Goal: Information Seeking & Learning: Find specific fact

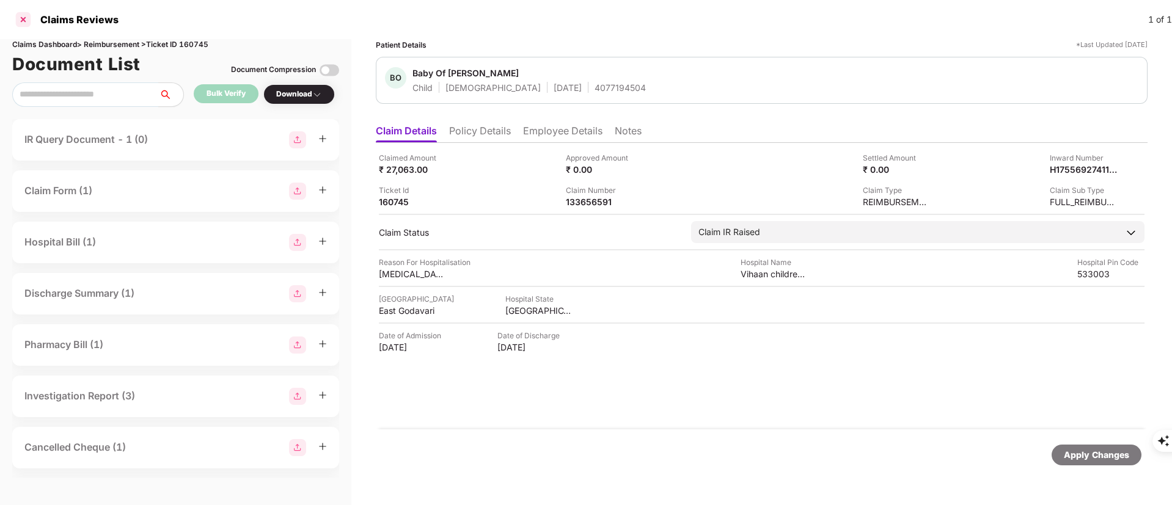
click at [28, 23] on div at bounding box center [23, 20] width 20 height 20
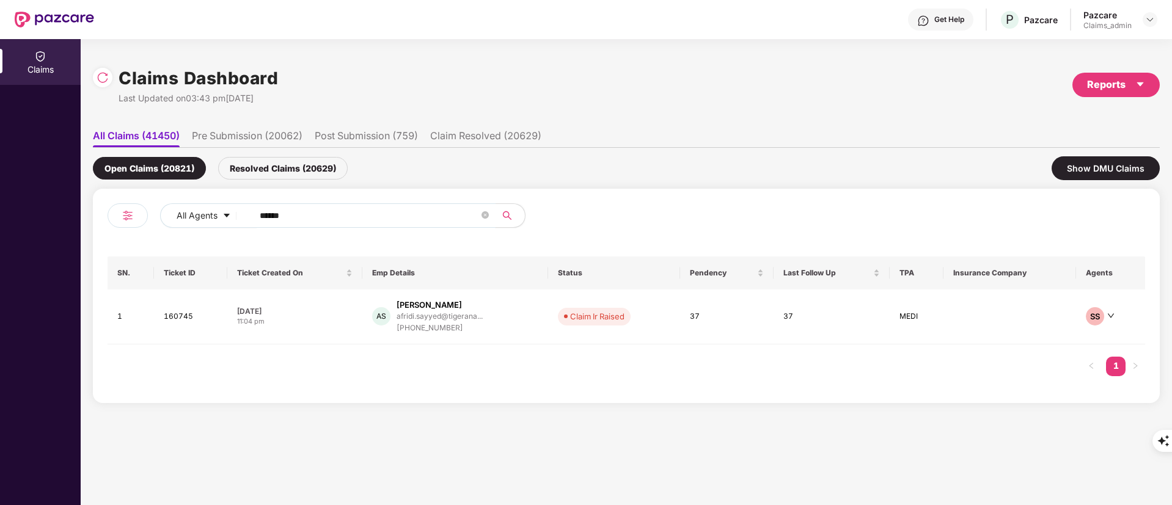
drag, startPoint x: 329, startPoint y: 212, endPoint x: 88, endPoint y: 213, distance: 240.7
click at [88, 213] on div "Claims Dashboard Last Updated on 03:43 pm[DATE] Reports All Claims (41450) Pre …" at bounding box center [626, 272] width 1091 height 466
paste input "text"
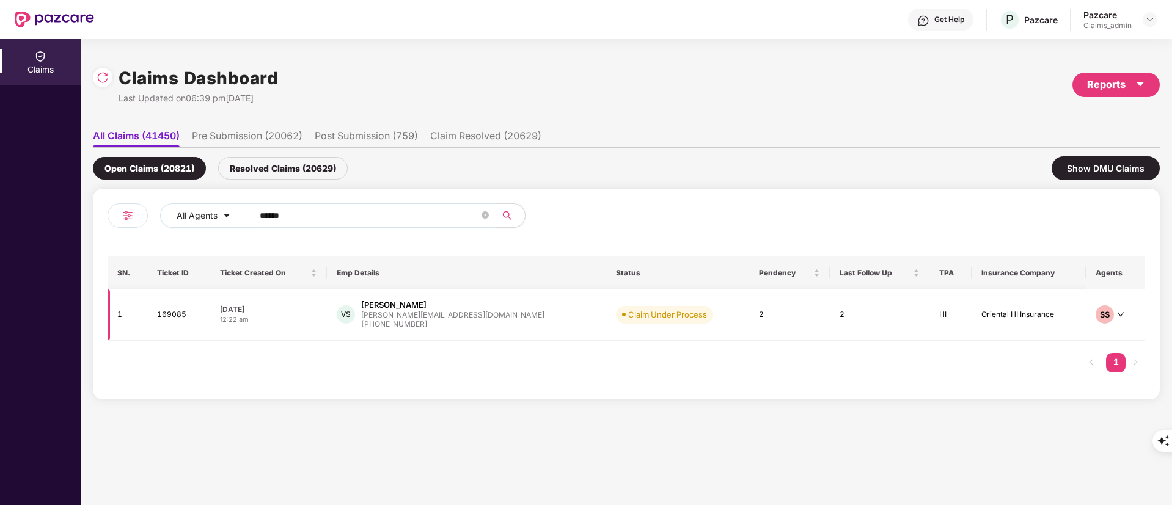
type input "******"
click at [414, 319] on div "[PHONE_NUMBER]" at bounding box center [452, 325] width 183 height 12
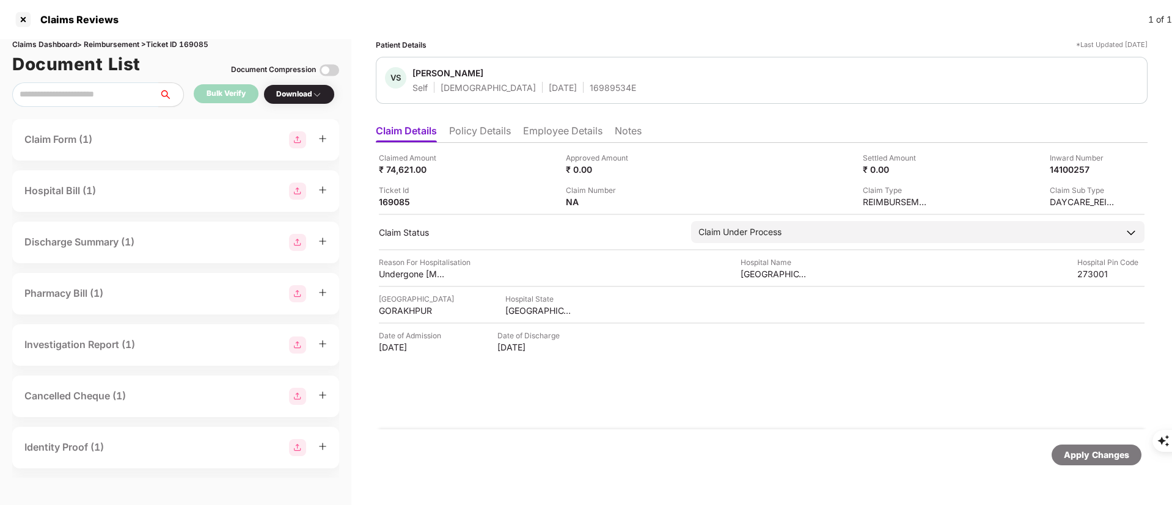
click at [471, 127] on li "Policy Details" at bounding box center [480, 134] width 62 height 18
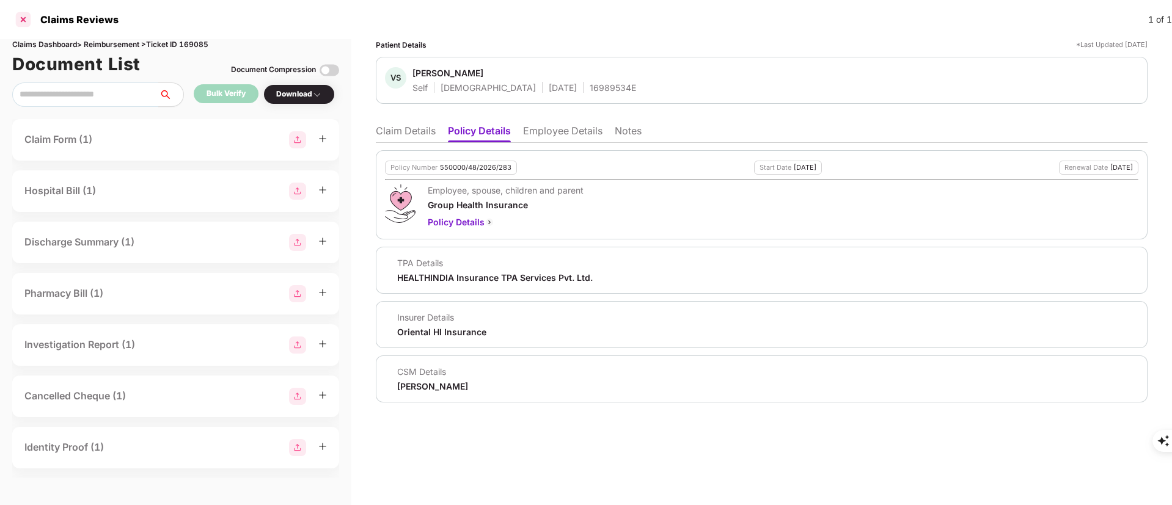
click at [18, 22] on div at bounding box center [23, 20] width 20 height 20
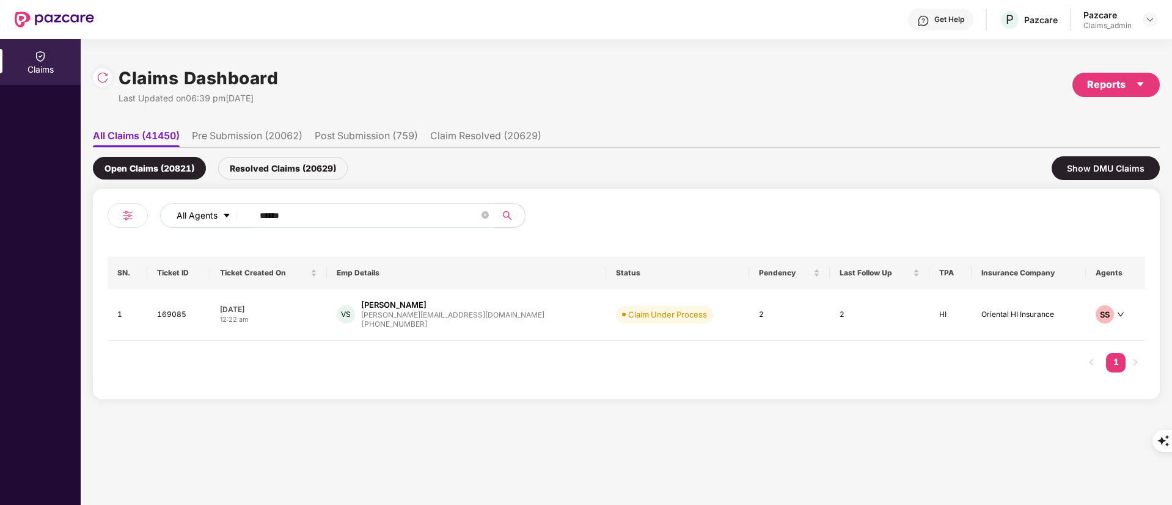
drag, startPoint x: 296, startPoint y: 216, endPoint x: 166, endPoint y: 212, distance: 130.8
click at [166, 212] on div "All Agents ******" at bounding box center [471, 215] width 622 height 24
paste input "text"
type input "******"
click at [410, 316] on div "[PERSON_NAME][EMAIL_ADDRESS][DOMAIN_NAME]" at bounding box center [453, 315] width 183 height 8
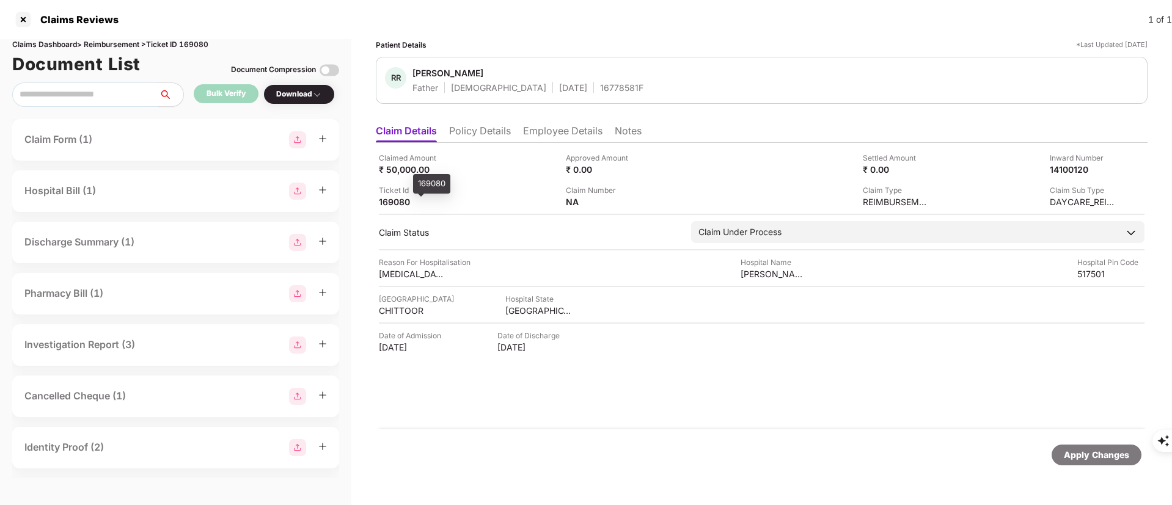
click at [386, 203] on div "169080" at bounding box center [412, 202] width 67 height 12
click at [1068, 164] on div "14100120" at bounding box center [1070, 170] width 67 height 12
click at [1060, 173] on div "14100120" at bounding box center [1070, 170] width 67 height 12
click at [20, 16] on div at bounding box center [23, 20] width 20 height 20
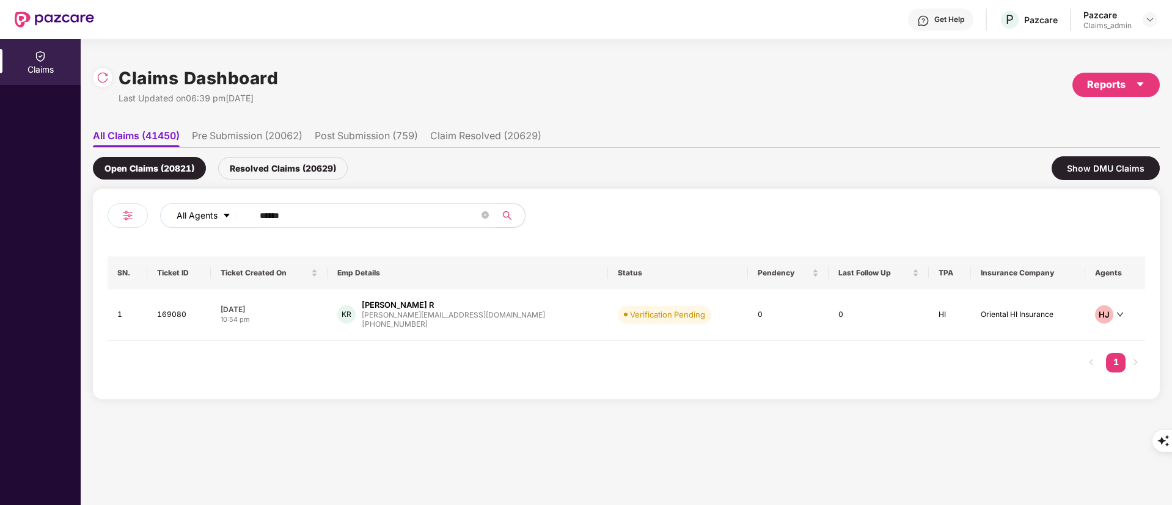
drag, startPoint x: 334, startPoint y: 211, endPoint x: 161, endPoint y: 212, distance: 173.5
click at [159, 211] on div "All Agents ******" at bounding box center [367, 220] width 519 height 34
paste input "text"
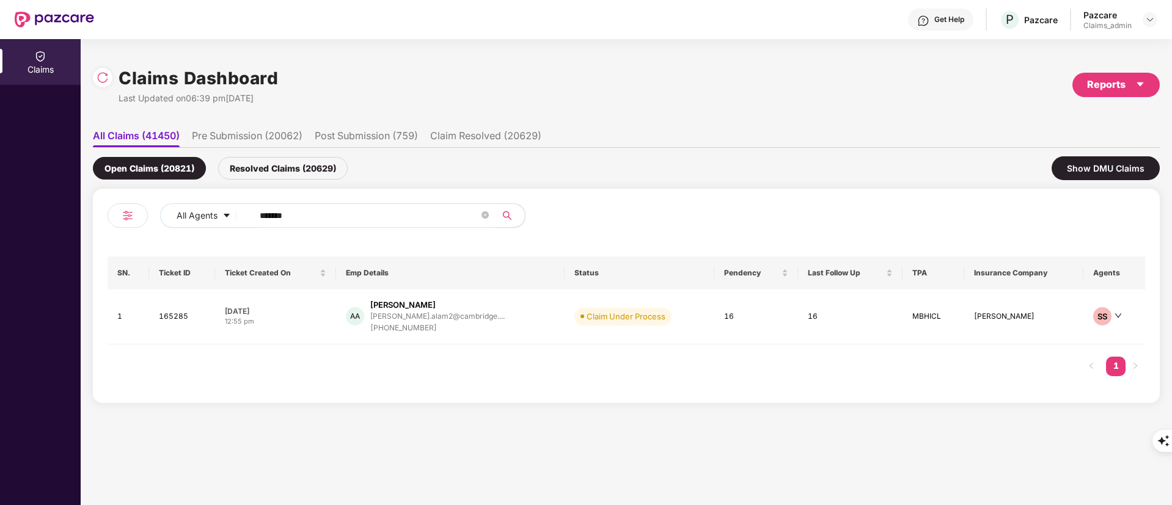
type input "******"
click at [412, 324] on div "[PHONE_NUMBER]" at bounding box center [437, 329] width 134 height 12
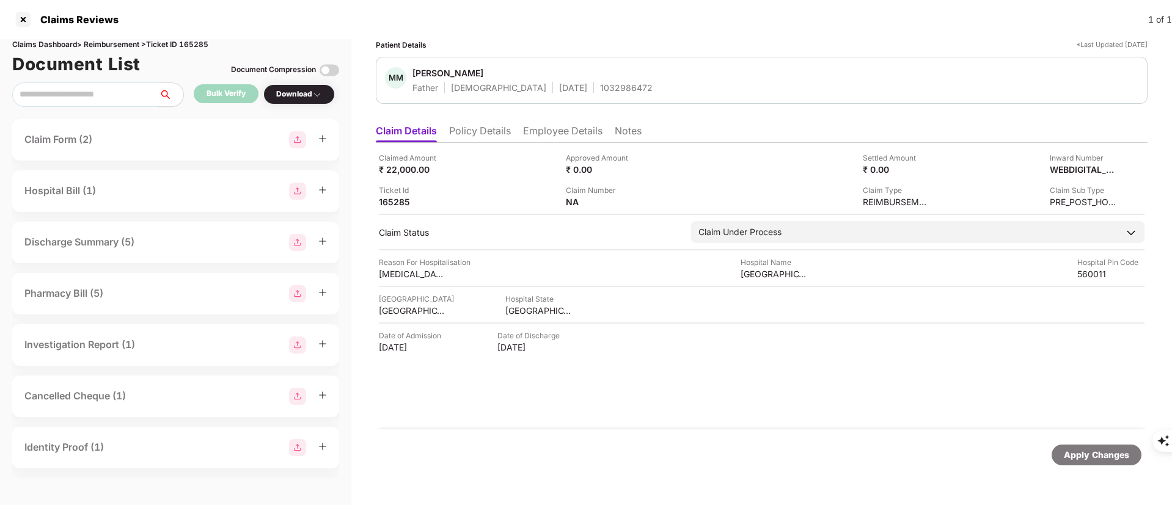
click at [576, 129] on li "Employee Details" at bounding box center [562, 134] width 79 height 18
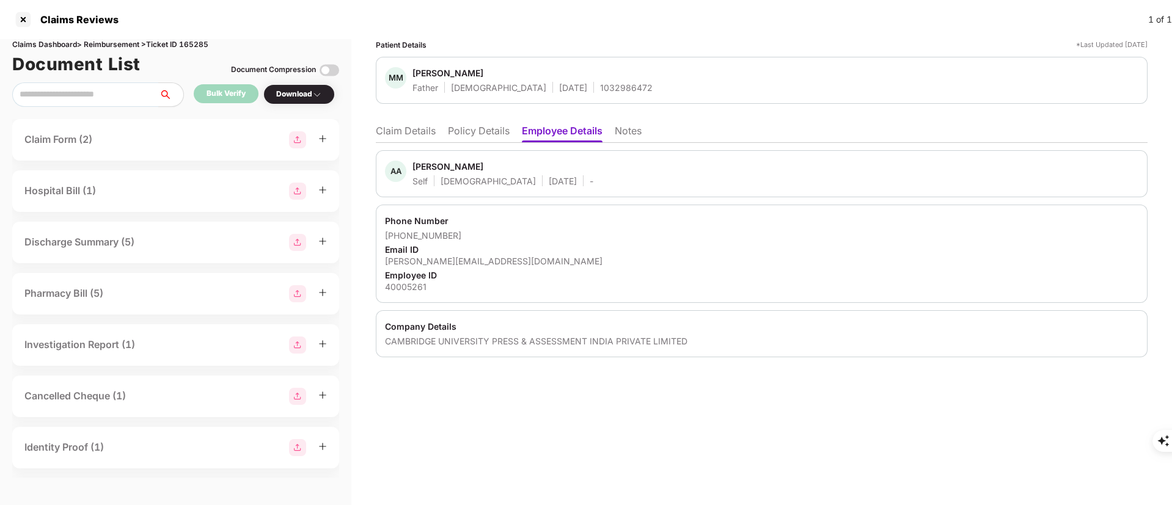
click at [445, 115] on div "Patient Details *Last Updated [DATE] MM [PERSON_NAME] Father [DEMOGRAPHIC_DATA]…" at bounding box center [762, 198] width 772 height 318
click at [451, 128] on li "Policy Details" at bounding box center [479, 134] width 62 height 18
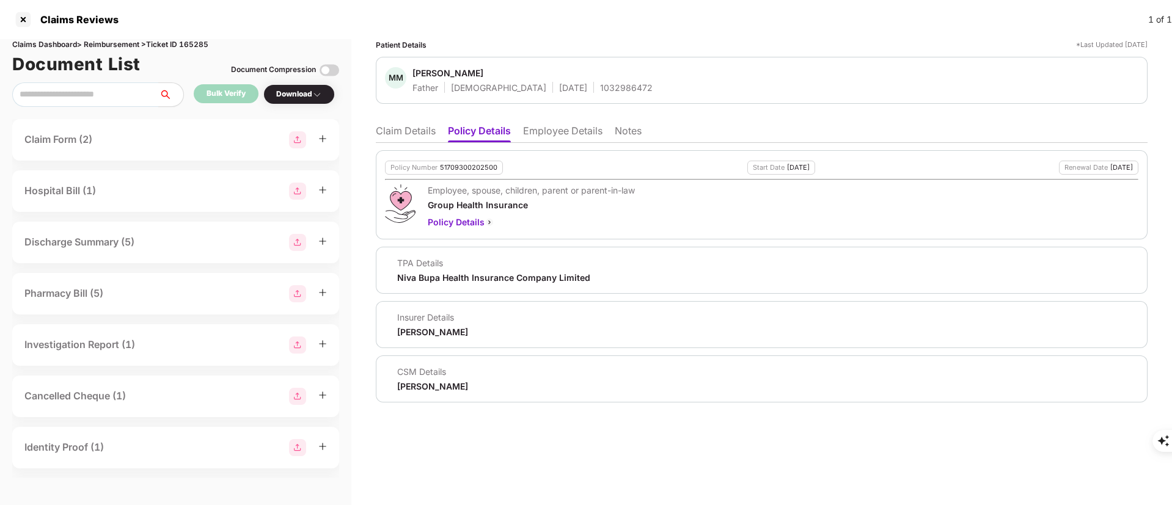
click at [600, 90] on div "1032986472" at bounding box center [626, 88] width 53 height 12
copy div "1032986472"
click at [405, 122] on ul "Claim Details Policy Details Employee Details Notes" at bounding box center [762, 131] width 772 height 24
click at [406, 129] on li "Claim Details" at bounding box center [406, 134] width 60 height 18
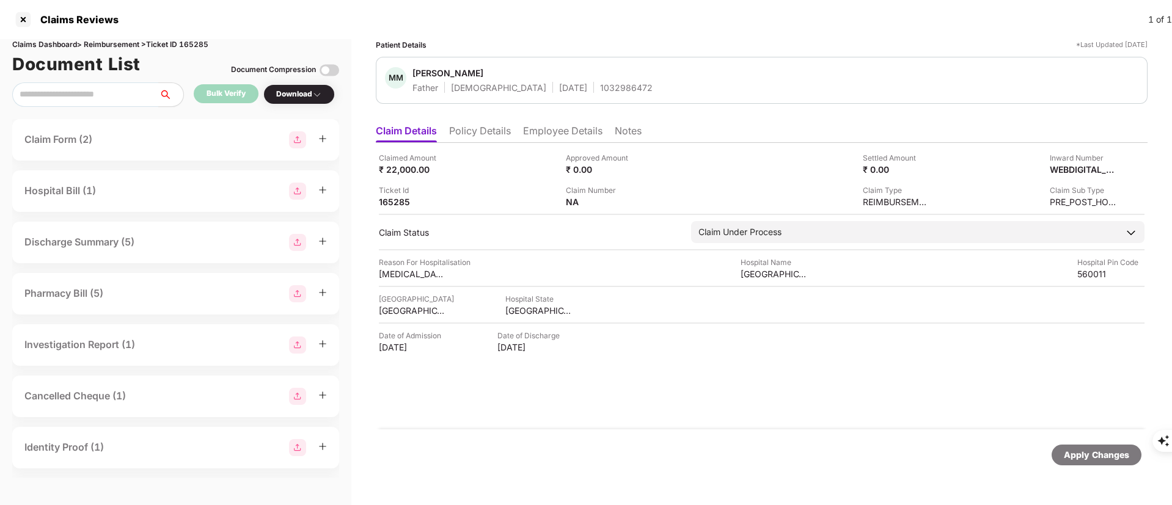
click at [473, 128] on li "Policy Details" at bounding box center [480, 134] width 62 height 18
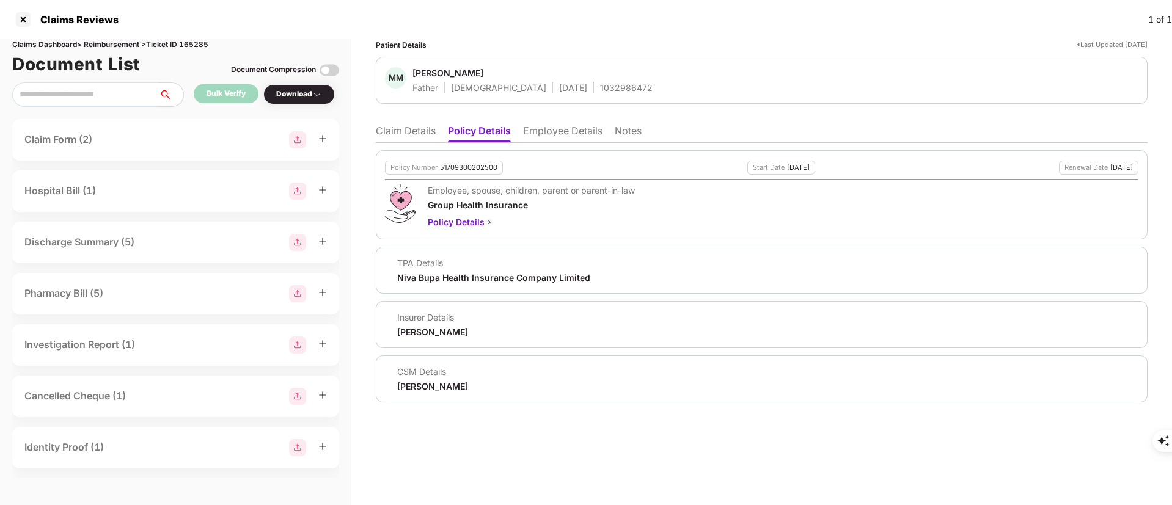
click at [542, 127] on li "Employee Details" at bounding box center [562, 134] width 79 height 18
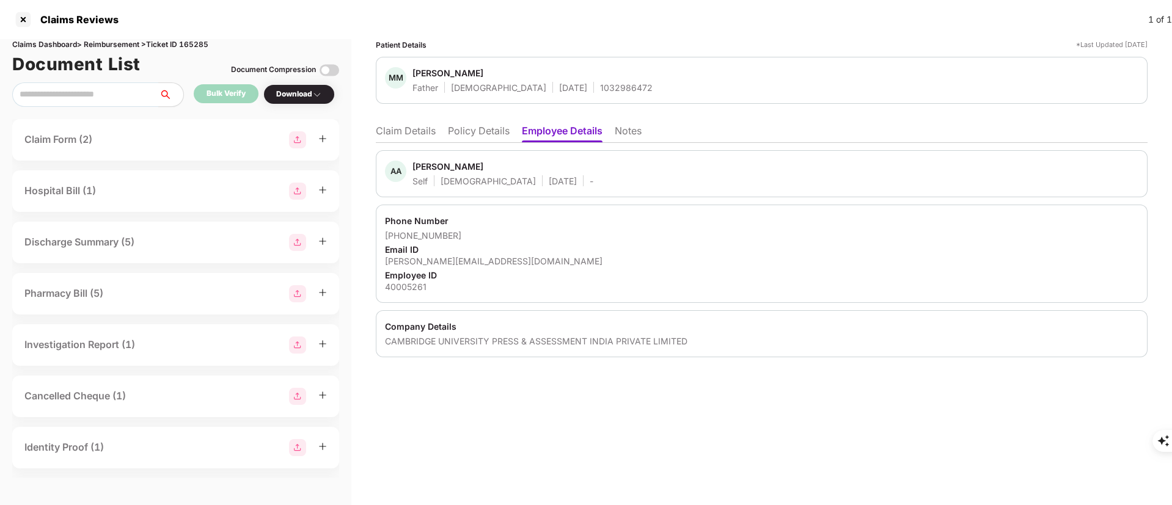
click at [487, 128] on li "Policy Details" at bounding box center [479, 134] width 62 height 18
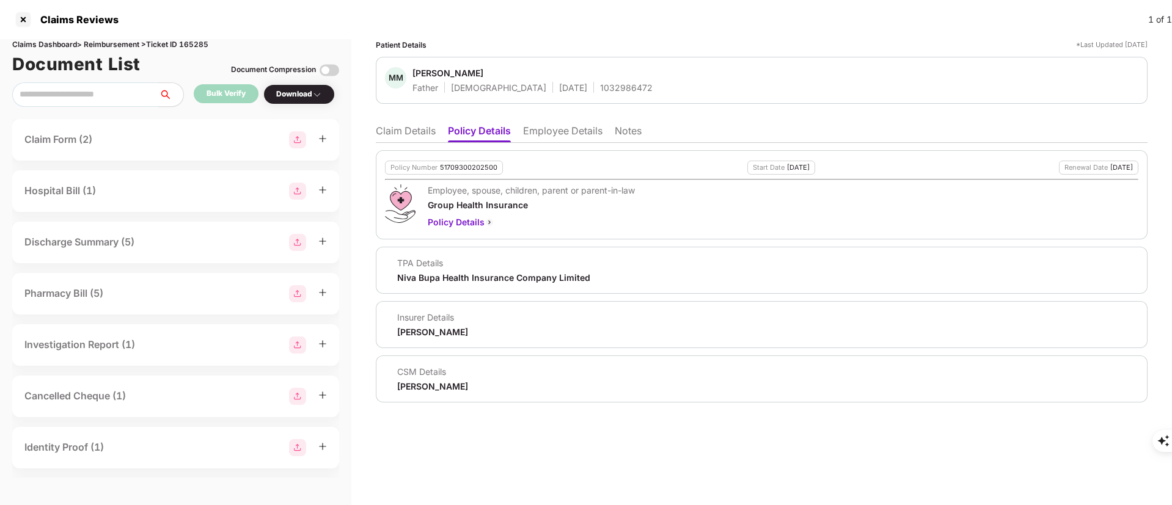
click at [460, 169] on div "51709300202500" at bounding box center [468, 168] width 57 height 8
click at [462, 169] on div "51709300202500" at bounding box center [468, 168] width 57 height 8
click at [600, 90] on div "1032986472" at bounding box center [626, 88] width 53 height 12
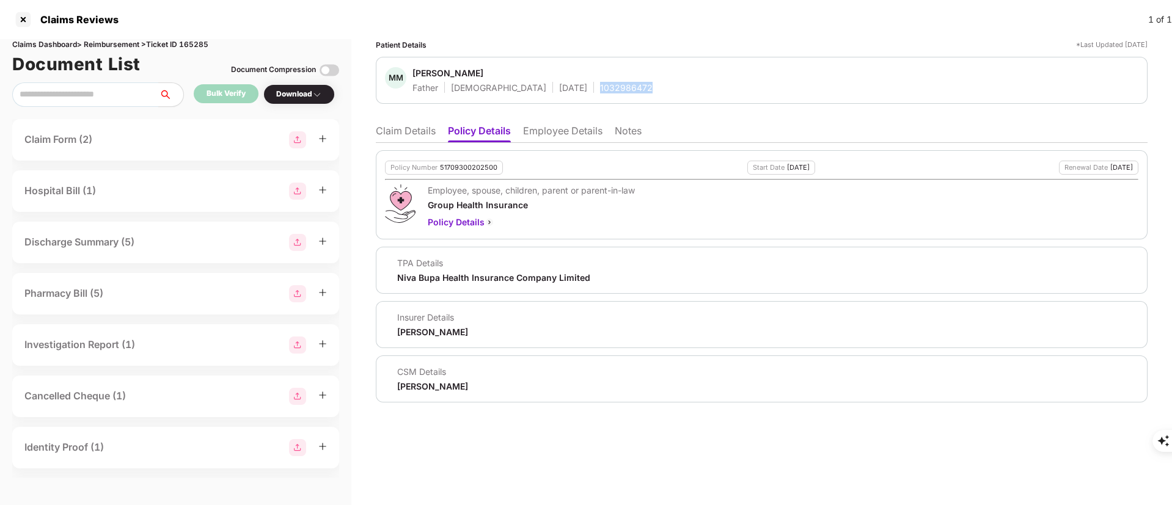
click at [600, 90] on div "1032986472" at bounding box center [626, 88] width 53 height 12
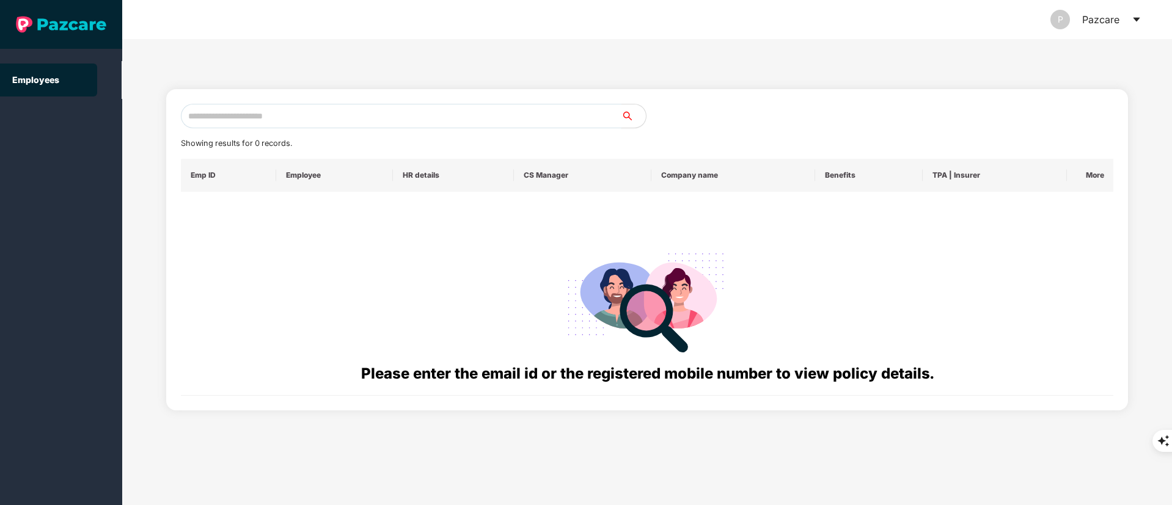
click at [199, 122] on input "text" at bounding box center [401, 116] width 440 height 24
paste input "**********"
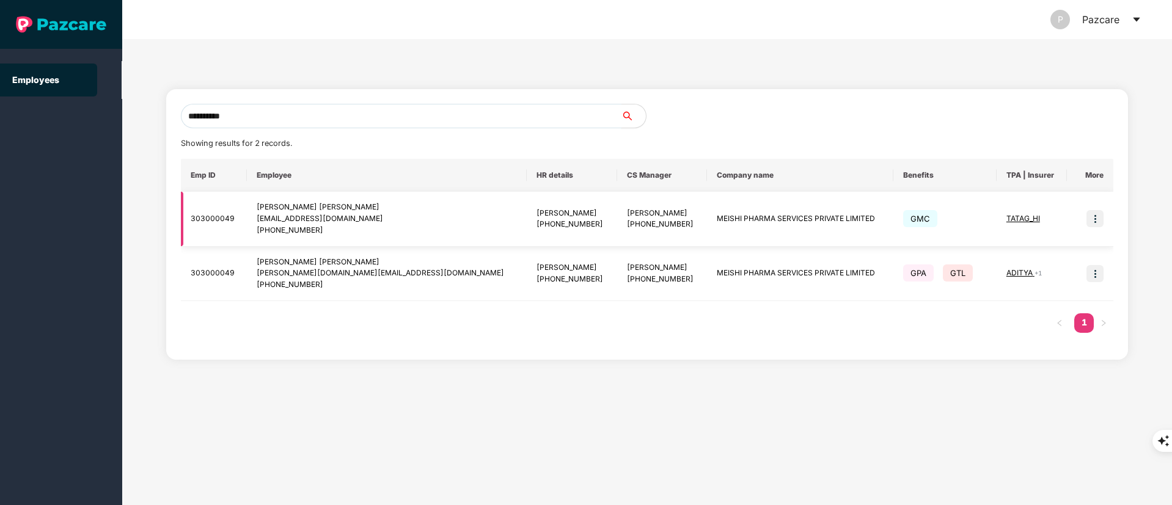
type input "**********"
click at [1089, 224] on img at bounding box center [1094, 218] width 17 height 17
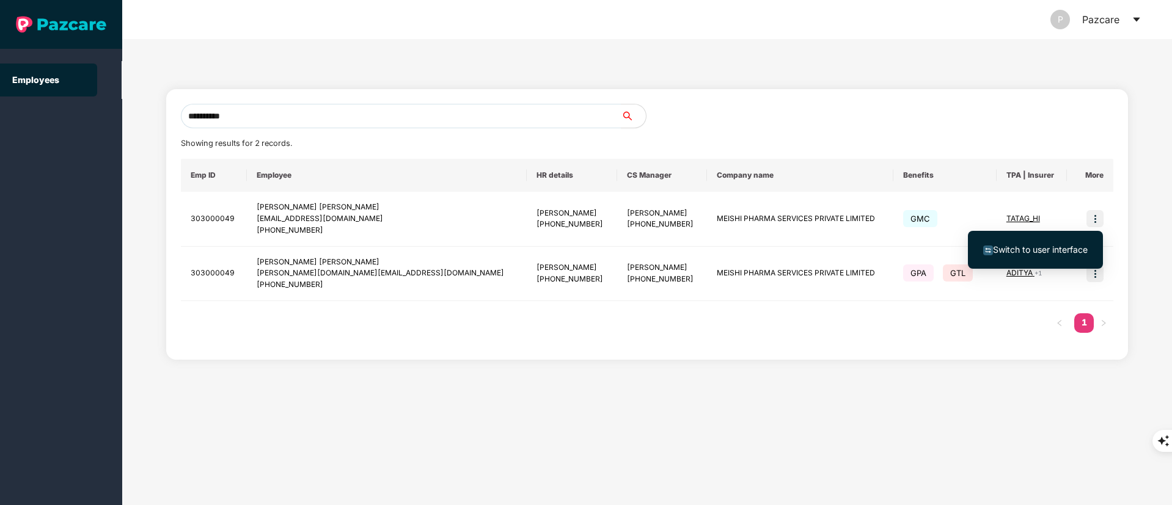
click at [1063, 242] on li "Switch to user interface" at bounding box center [1035, 250] width 135 height 26
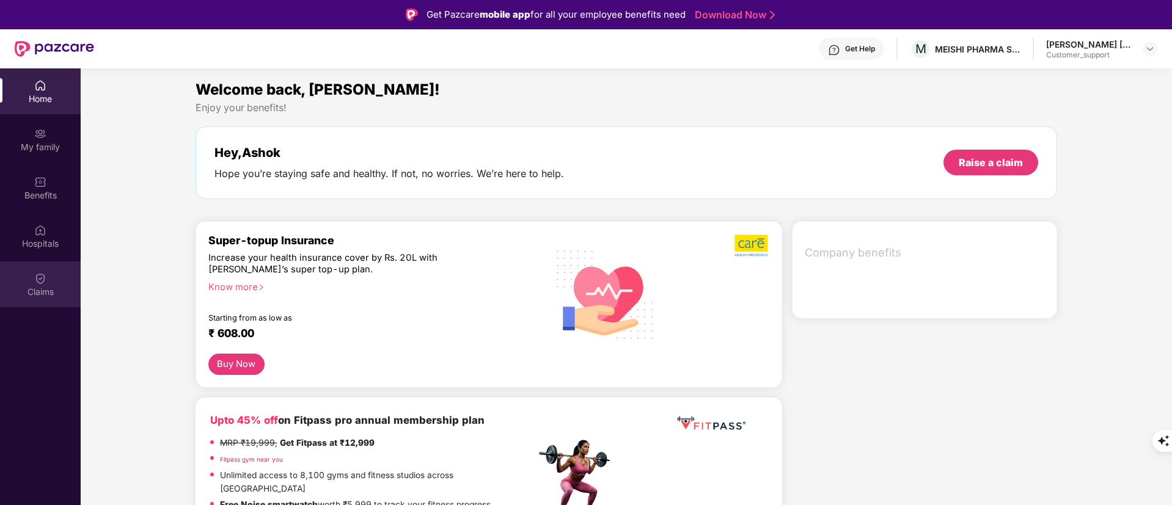
click at [41, 275] on img at bounding box center [40, 278] width 12 height 12
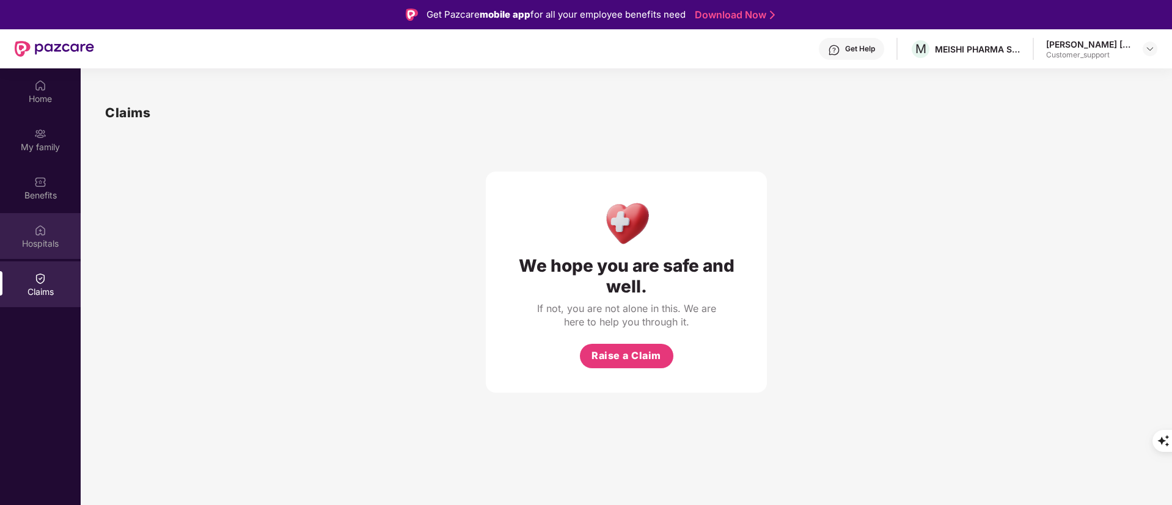
click at [35, 233] on img at bounding box center [40, 230] width 12 height 12
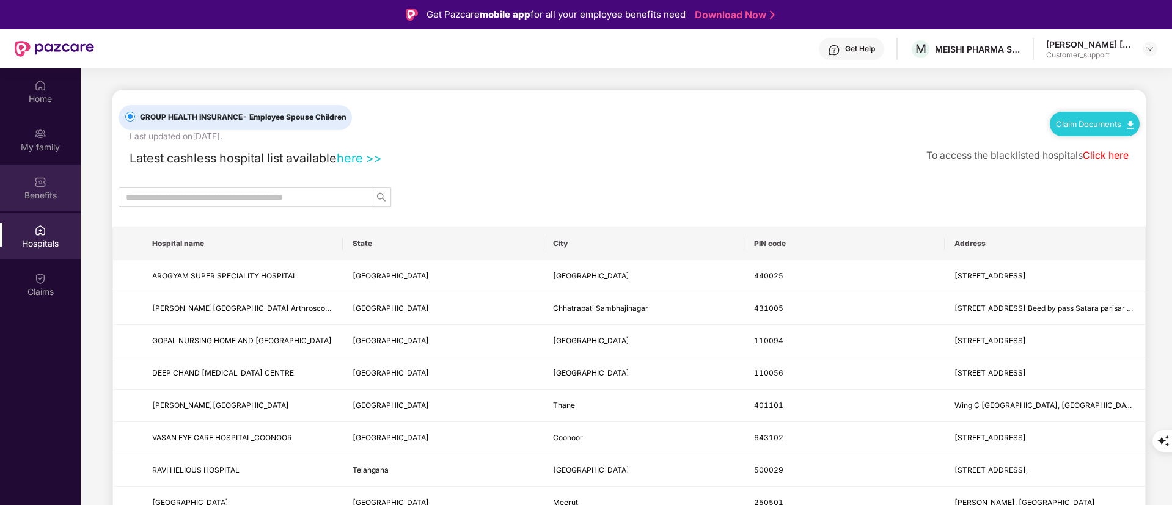
click at [34, 184] on img at bounding box center [40, 182] width 12 height 12
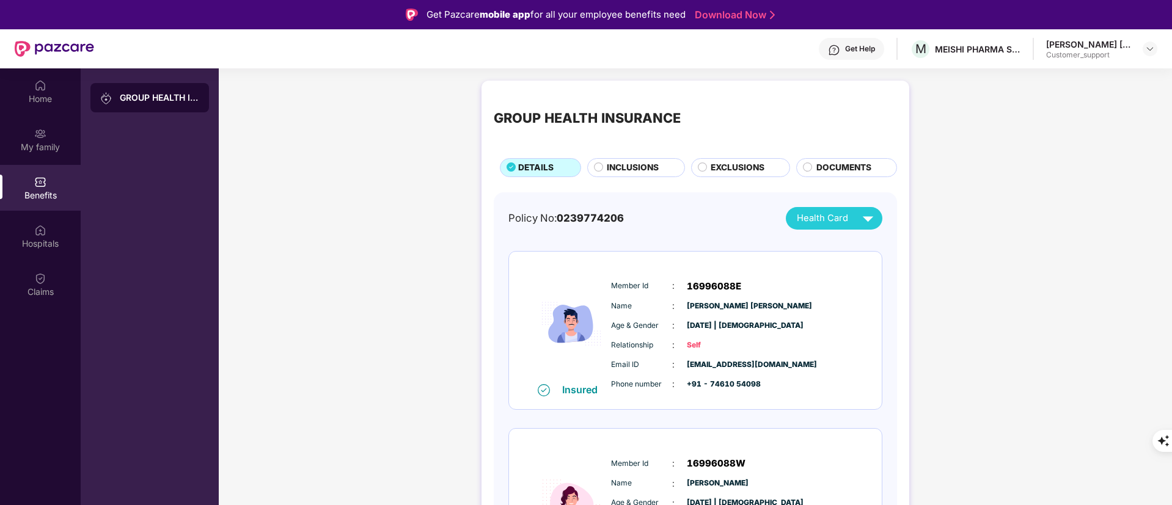
scroll to position [90, 0]
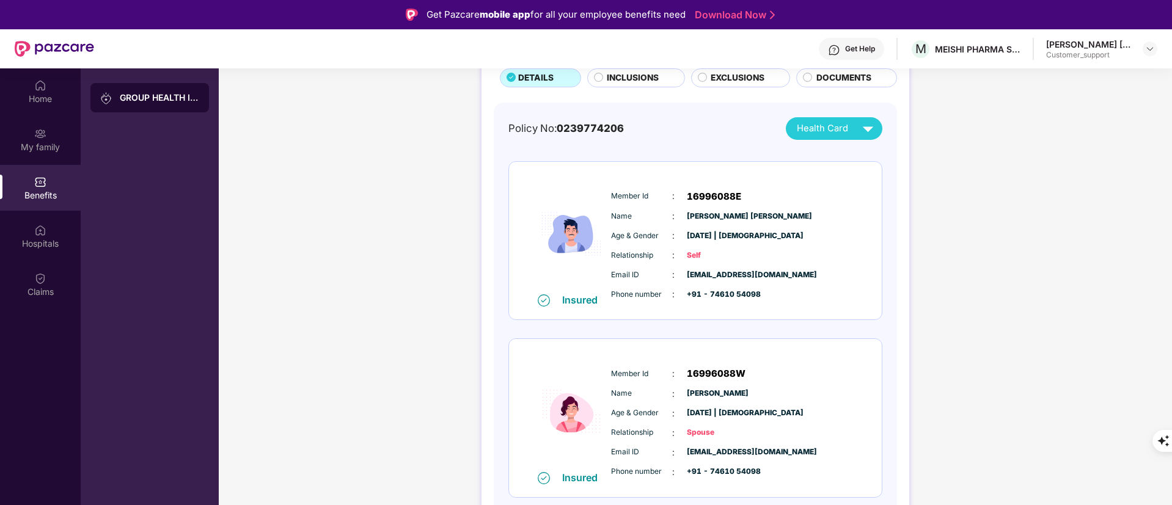
click at [718, 194] on span "16996088E" at bounding box center [714, 196] width 54 height 15
copy span "16996088E"
